Goal: Task Accomplishment & Management: Manage account settings

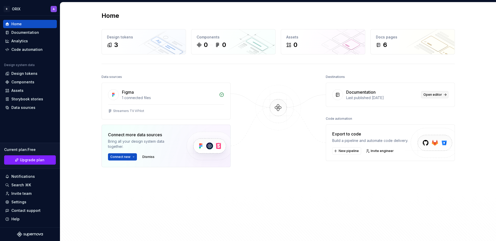
click at [426, 94] on span "Open editor" at bounding box center [432, 95] width 19 height 4
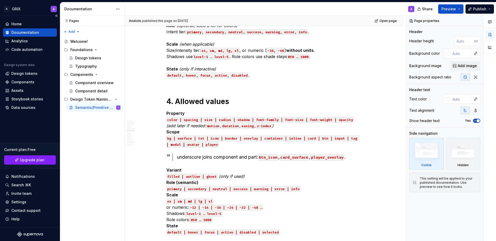
scroll to position [636, 0]
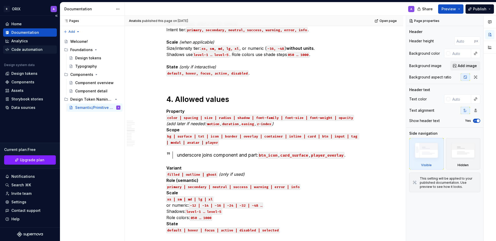
click at [31, 49] on div "Code automation" at bounding box center [26, 49] width 31 height 5
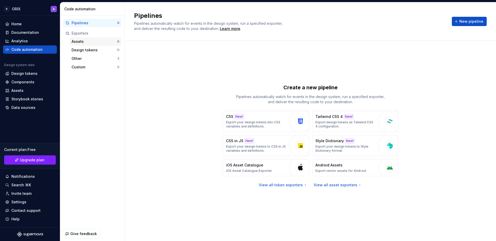
click at [81, 41] on div "Assets" at bounding box center [94, 41] width 46 height 5
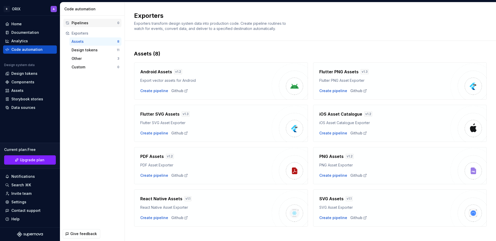
click at [76, 23] on div "Pipelines" at bounding box center [94, 22] width 46 height 5
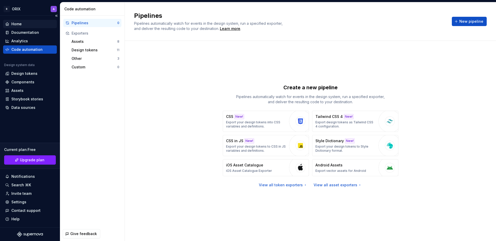
click at [22, 24] on div "Home" at bounding box center [30, 23] width 50 height 5
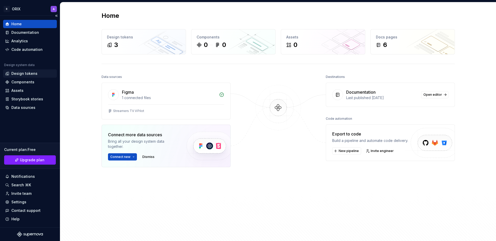
click at [22, 71] on div "Design tokens" at bounding box center [30, 73] width 54 height 8
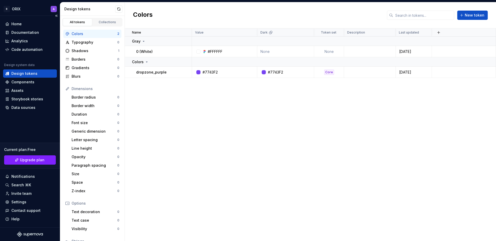
click at [29, 74] on div "Design tokens" at bounding box center [24, 73] width 26 height 5
click at [29, 83] on div "Components" at bounding box center [22, 81] width 23 height 5
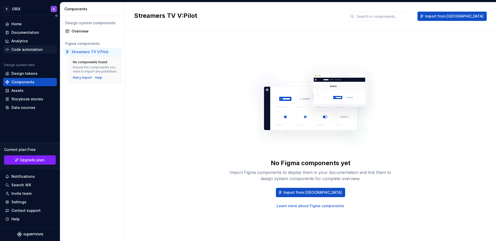
click at [29, 49] on div "Code automation" at bounding box center [26, 49] width 31 height 5
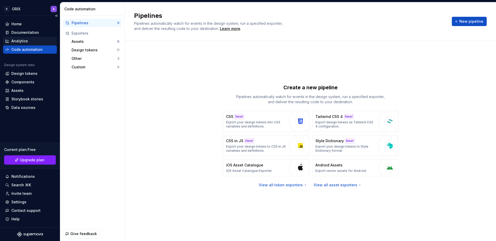
click at [28, 39] on div "Analytics" at bounding box center [30, 40] width 50 height 5
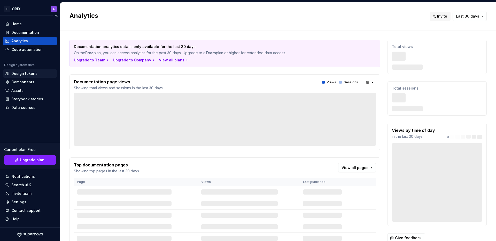
click at [27, 74] on div "Design tokens" at bounding box center [24, 73] width 26 height 5
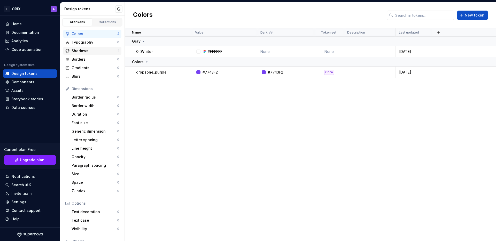
click at [94, 53] on div "Shadows" at bounding box center [94, 50] width 46 height 5
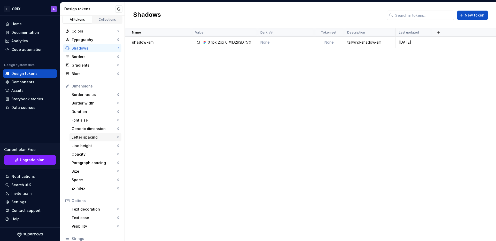
scroll to position [42, 0]
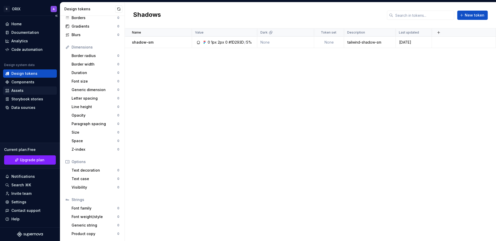
click at [29, 90] on div "Assets" at bounding box center [30, 90] width 50 height 5
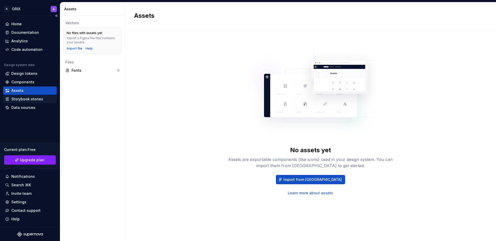
click at [32, 97] on div "Storybook stories" at bounding box center [27, 99] width 32 height 5
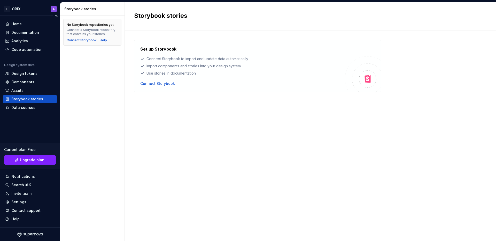
click at [34, 68] on div "Design system data" at bounding box center [30, 66] width 54 height 6
click at [33, 72] on div "Design tokens" at bounding box center [24, 73] width 26 height 5
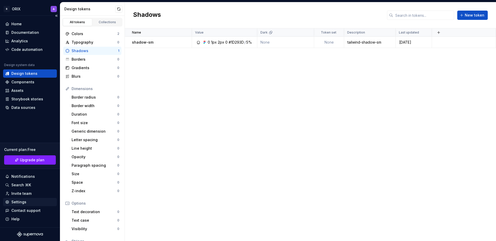
click at [29, 199] on div "Settings" at bounding box center [30, 201] width 50 height 5
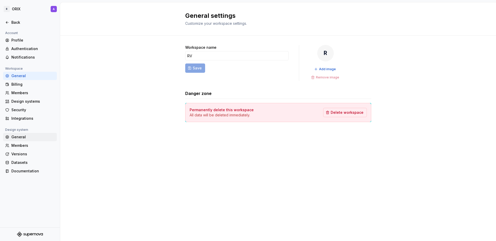
click at [24, 138] on div "General" at bounding box center [32, 136] width 43 height 5
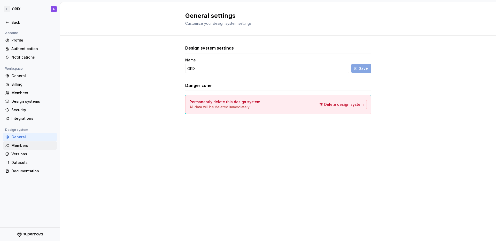
click at [28, 144] on div "Members" at bounding box center [32, 145] width 43 height 5
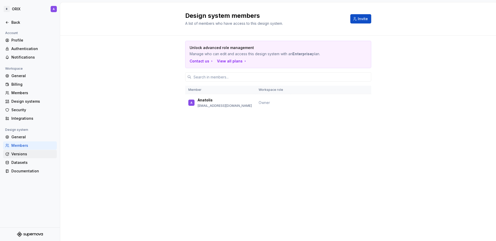
click at [32, 151] on div "Versions" at bounding box center [30, 154] width 54 height 8
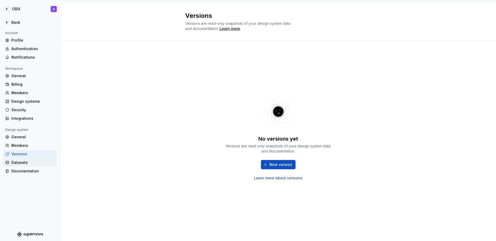
click at [36, 162] on div "Datasets" at bounding box center [32, 162] width 43 height 5
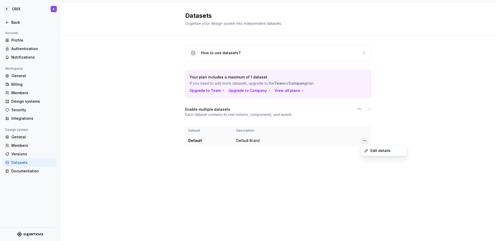
click at [363, 140] on html "R ORIX A Back Account Profile Authentication Notifications Workspace General Bi…" at bounding box center [248, 120] width 496 height 241
click at [370, 151] on div "Edit details" at bounding box center [387, 150] width 34 height 5
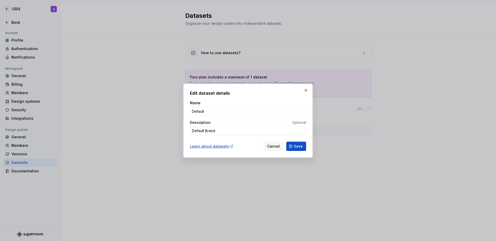
click at [270, 148] on span "Cancel" at bounding box center [273, 146] width 13 height 5
type textarea "*"
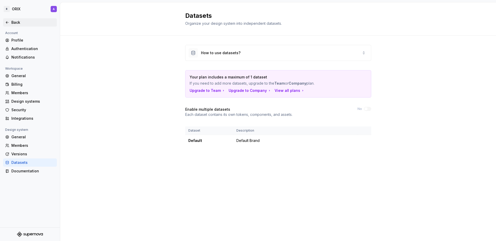
click at [18, 22] on div "Back" at bounding box center [32, 22] width 43 height 5
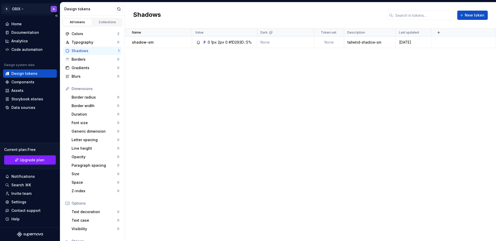
click at [20, 10] on html "R ORIX A Home Documentation Analytics Code automation Design system data Design…" at bounding box center [248, 120] width 496 height 241
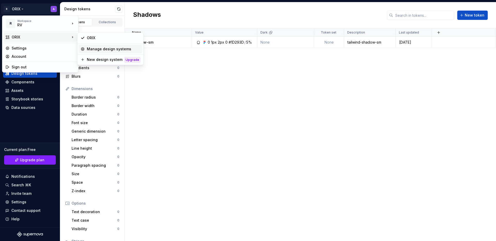
click at [106, 49] on div "Manage design systems" at bounding box center [113, 48] width 53 height 5
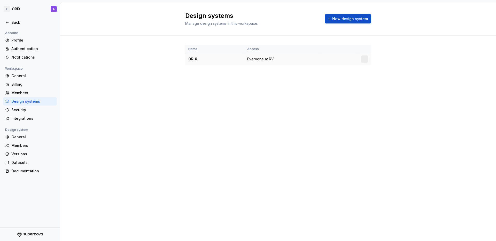
click at [278, 58] on td "Everyone at RV" at bounding box center [282, 59] width 77 height 12
click at [365, 59] on html "R ORIX A Back Account Profile Authentication Notifications Workspace General Bi…" at bounding box center [248, 120] width 496 height 241
click at [370, 76] on div "Design system settings" at bounding box center [391, 77] width 59 height 8
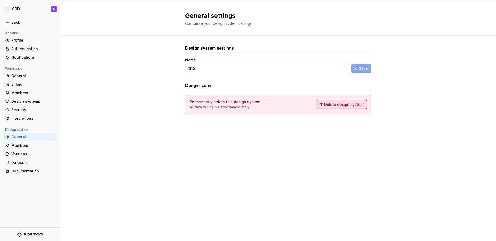
click at [342, 102] on span "Delete design system" at bounding box center [343, 104] width 39 height 5
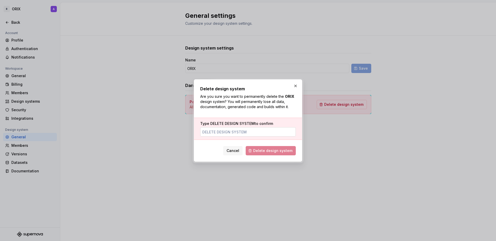
click at [253, 132] on input "Type DELETE DESIGN SYSTEM to confirm" at bounding box center [247, 131] width 95 height 9
drag, startPoint x: 254, startPoint y: 122, endPoint x: 209, endPoint y: 121, distance: 44.7
click at [209, 121] on label "Type DELETE DESIGN SYSTEM to confirm" at bounding box center [236, 123] width 73 height 5
copy label "DELETE DESIGN SYSTEM"
click at [231, 130] on input "Type DELETE DESIGN SYSTEM to confirm" at bounding box center [247, 131] width 95 height 9
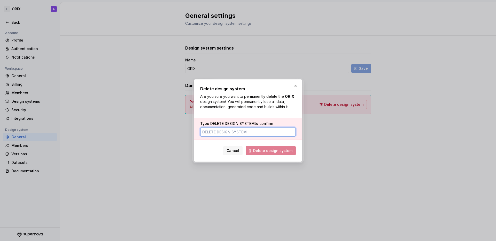
paste input "DELETE DESIGN SYSTEM"
type input "DELETE DESIGN SYSTEM"
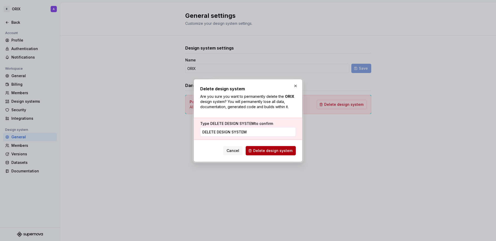
click at [265, 149] on span "Delete design system" at bounding box center [272, 150] width 39 height 5
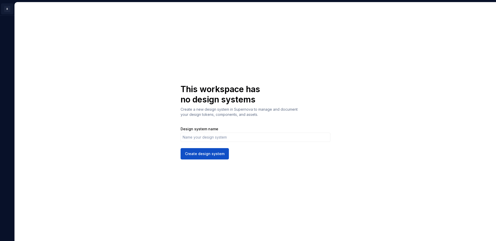
click at [9, 8] on html "R A This workspace has no design systems Create a new design system in Supernov…" at bounding box center [248, 120] width 496 height 241
click at [37, 35] on div "Settings" at bounding box center [43, 36] width 63 height 5
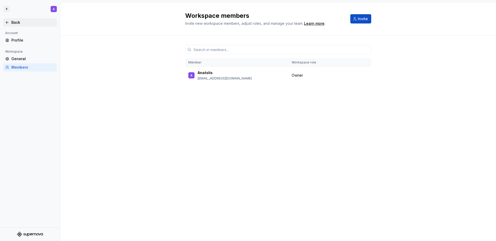
click at [19, 22] on div "Back" at bounding box center [32, 22] width 43 height 5
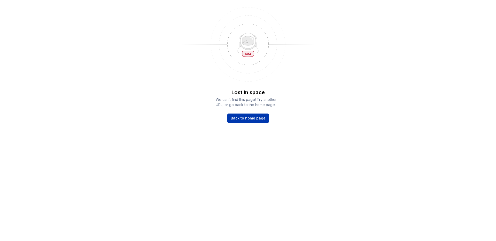
click at [248, 118] on span "Back to home page" at bounding box center [247, 118] width 35 height 5
